Goal: Navigation & Orientation: Go to known website

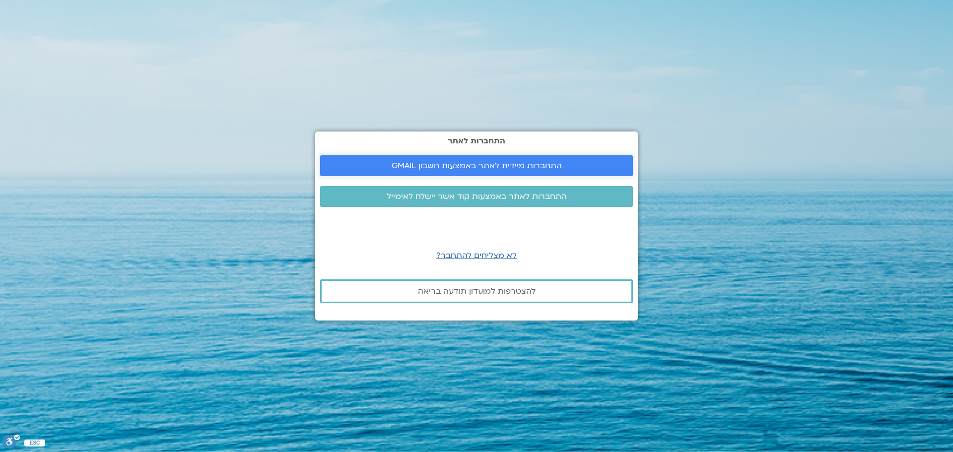
click at [406, 169] on span "התחברות מיידית לאתר באמצעות חשבון GMAIL" at bounding box center [477, 165] width 170 height 9
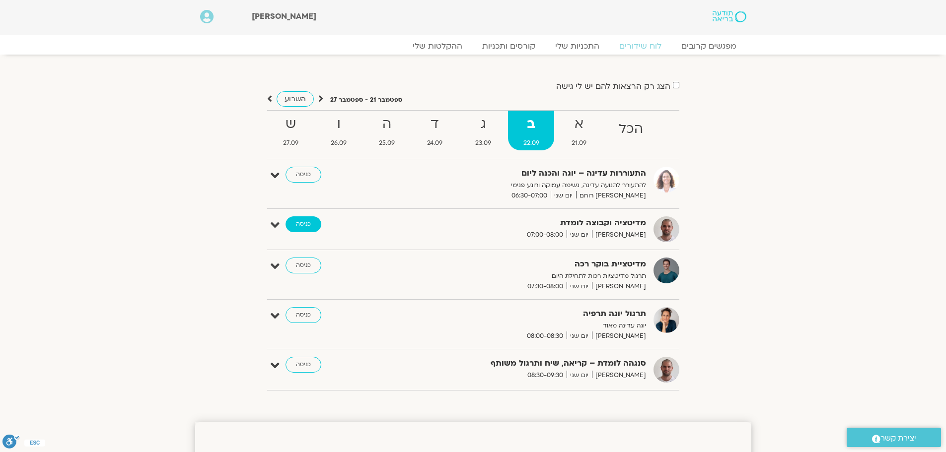
click at [298, 224] on link "כניסה" at bounding box center [304, 224] width 36 height 16
